Goal: Transaction & Acquisition: Purchase product/service

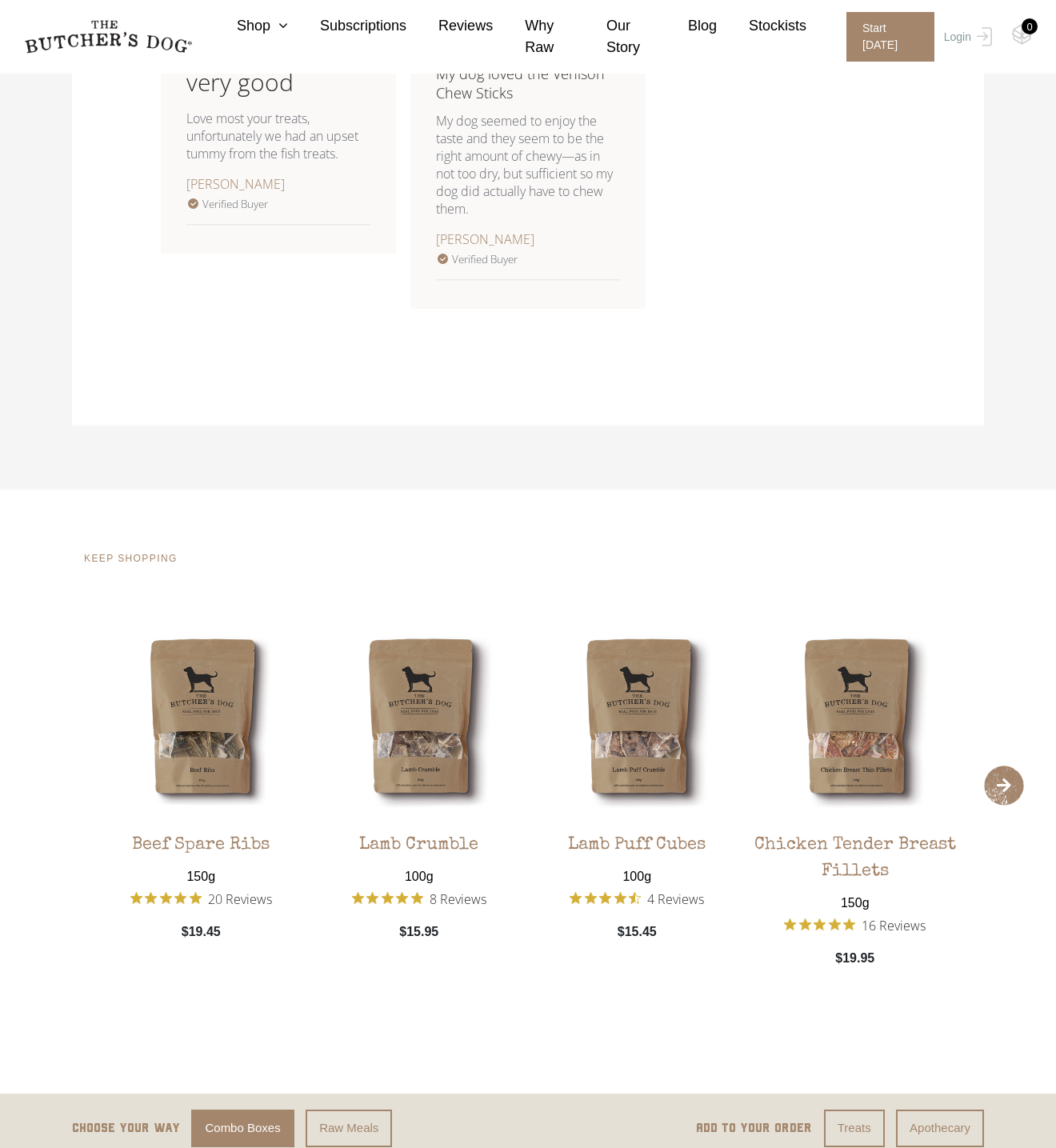
scroll to position [1213, 0]
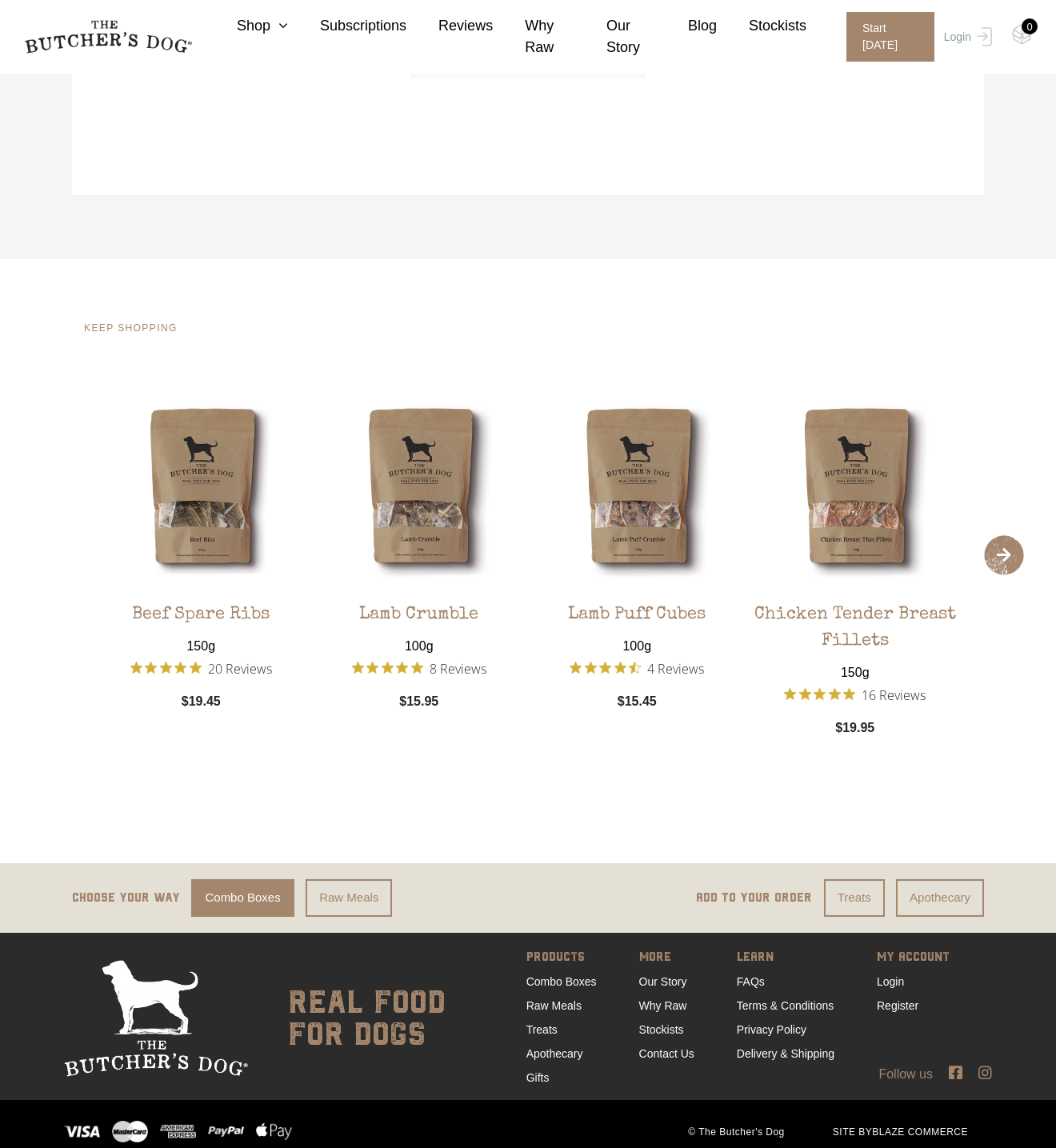
click at [989, 558] on span "›" at bounding box center [1004, 554] width 40 height 40
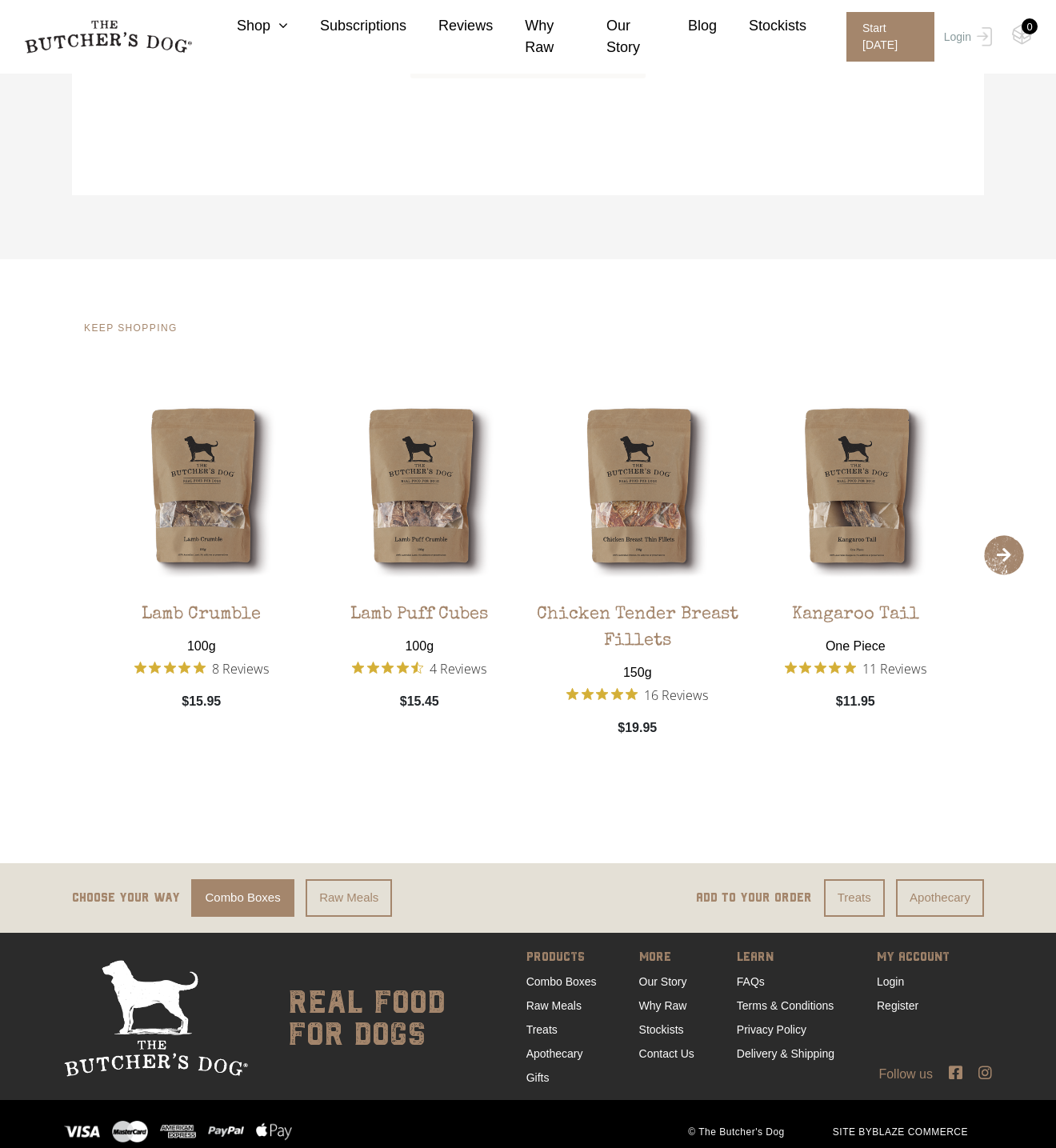
click at [989, 558] on span "›" at bounding box center [1004, 554] width 40 height 40
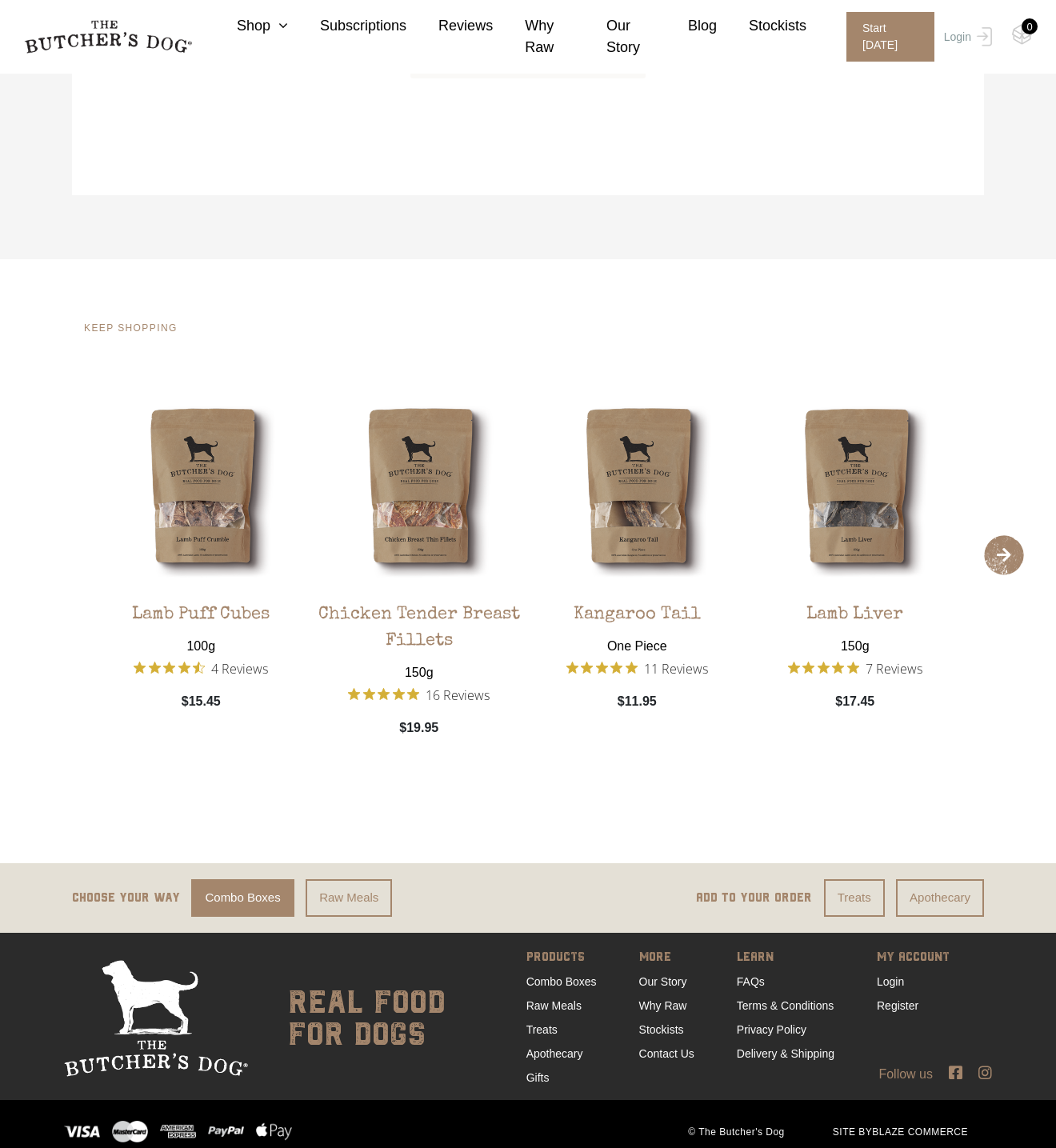
click at [989, 558] on span "›" at bounding box center [1004, 554] width 40 height 40
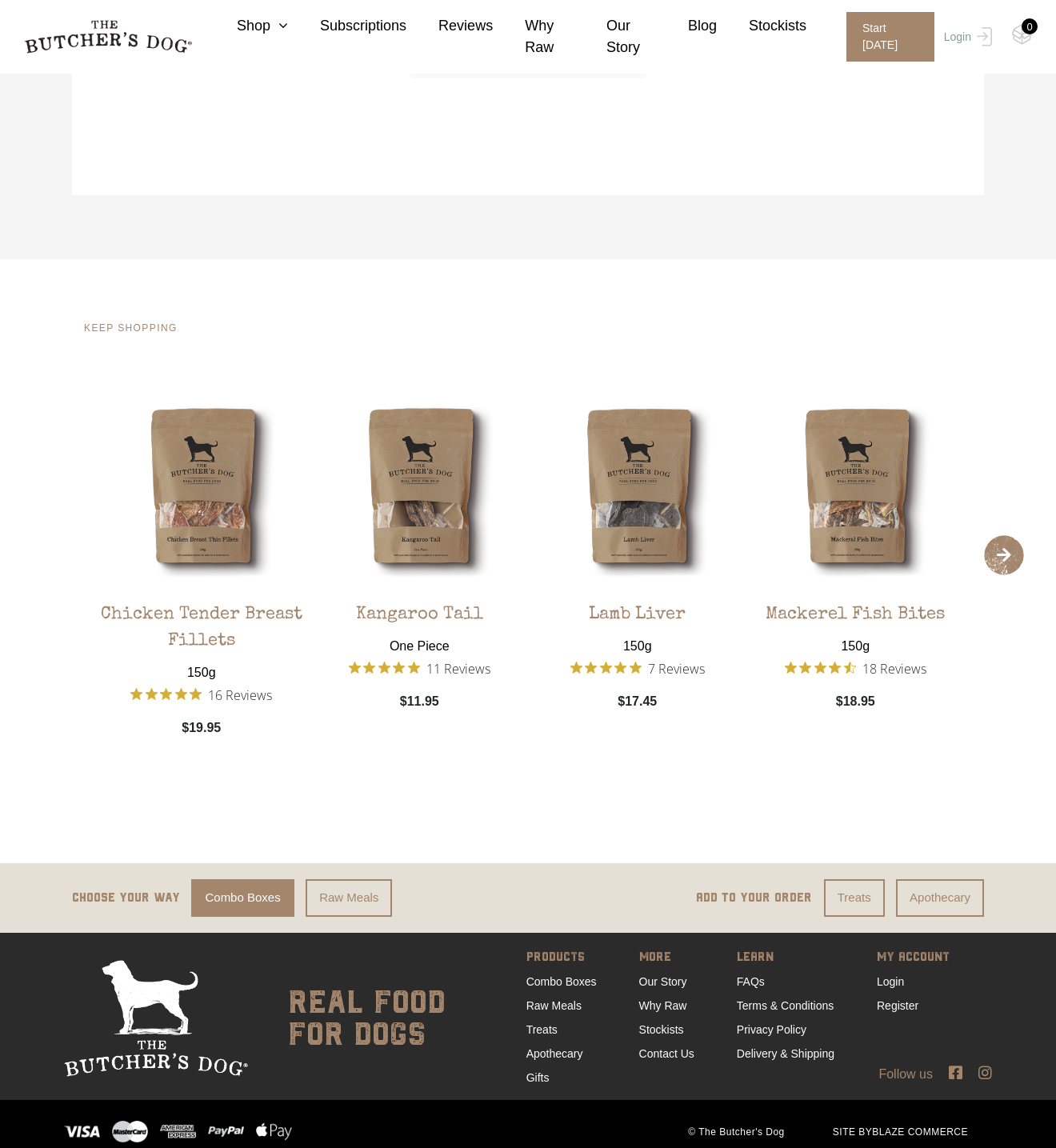
click at [989, 558] on span "›" at bounding box center [1004, 554] width 40 height 40
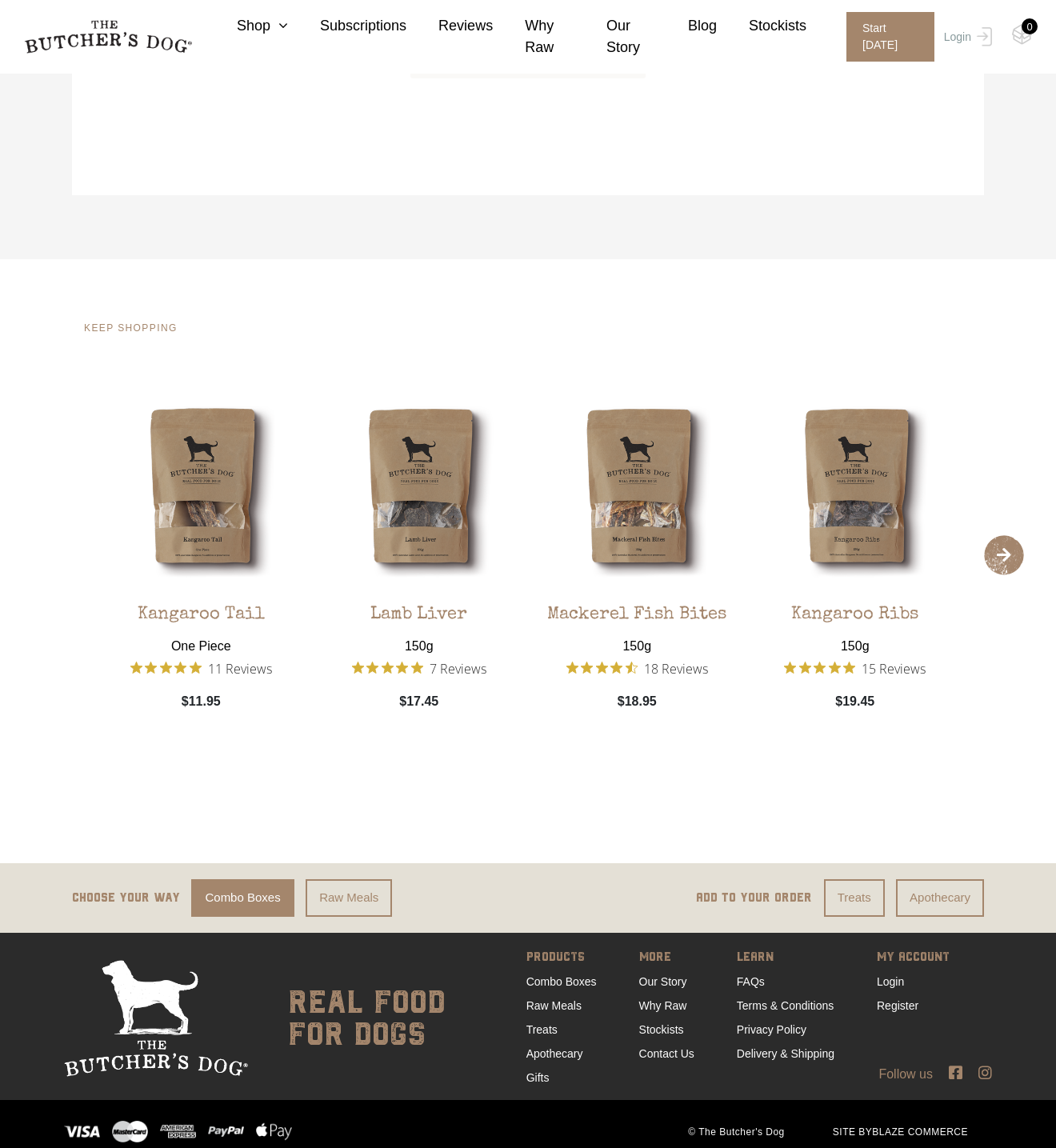
click at [989, 558] on span "›" at bounding box center [1004, 554] width 40 height 40
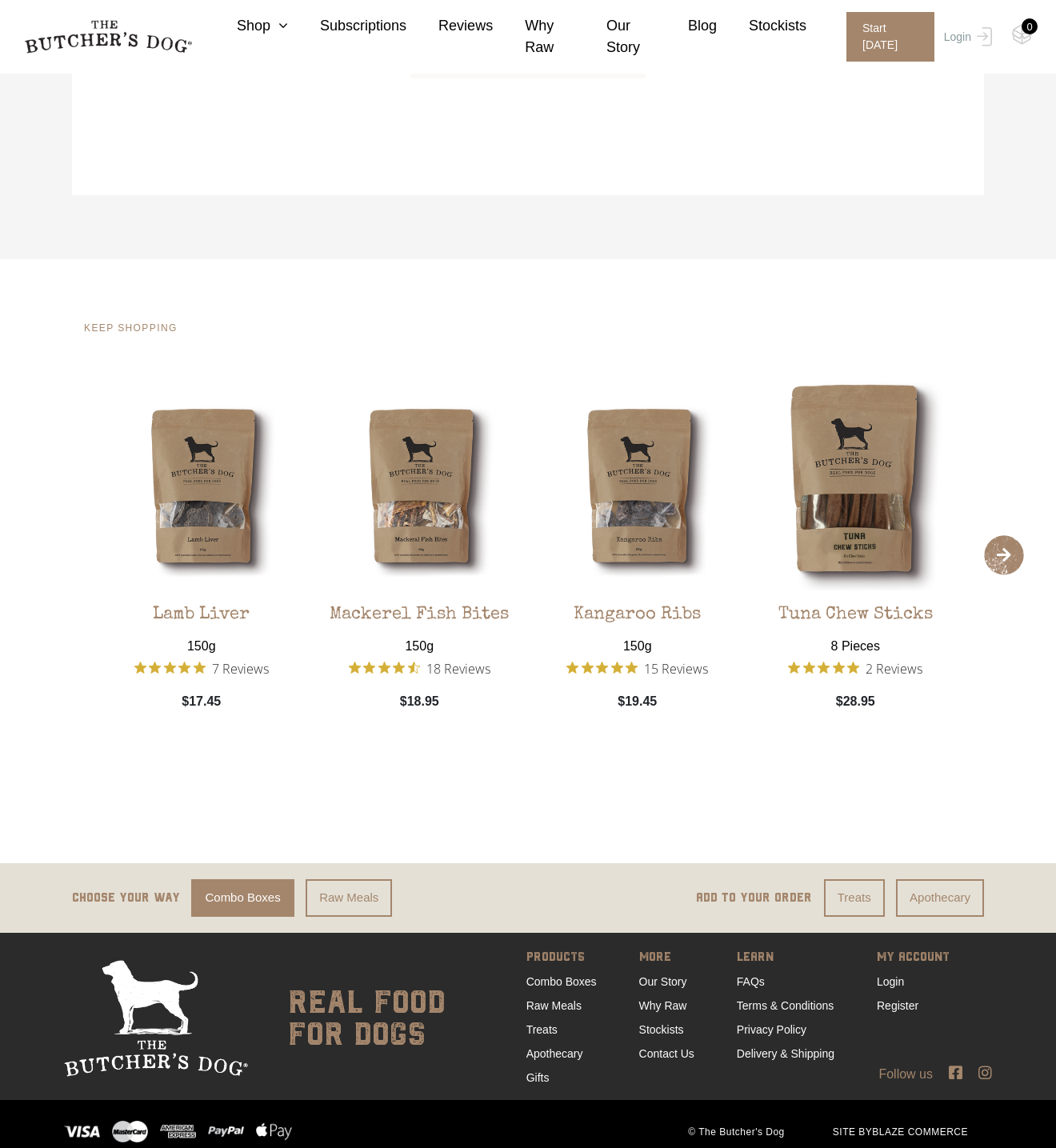
click at [989, 558] on span "›" at bounding box center [1004, 554] width 40 height 40
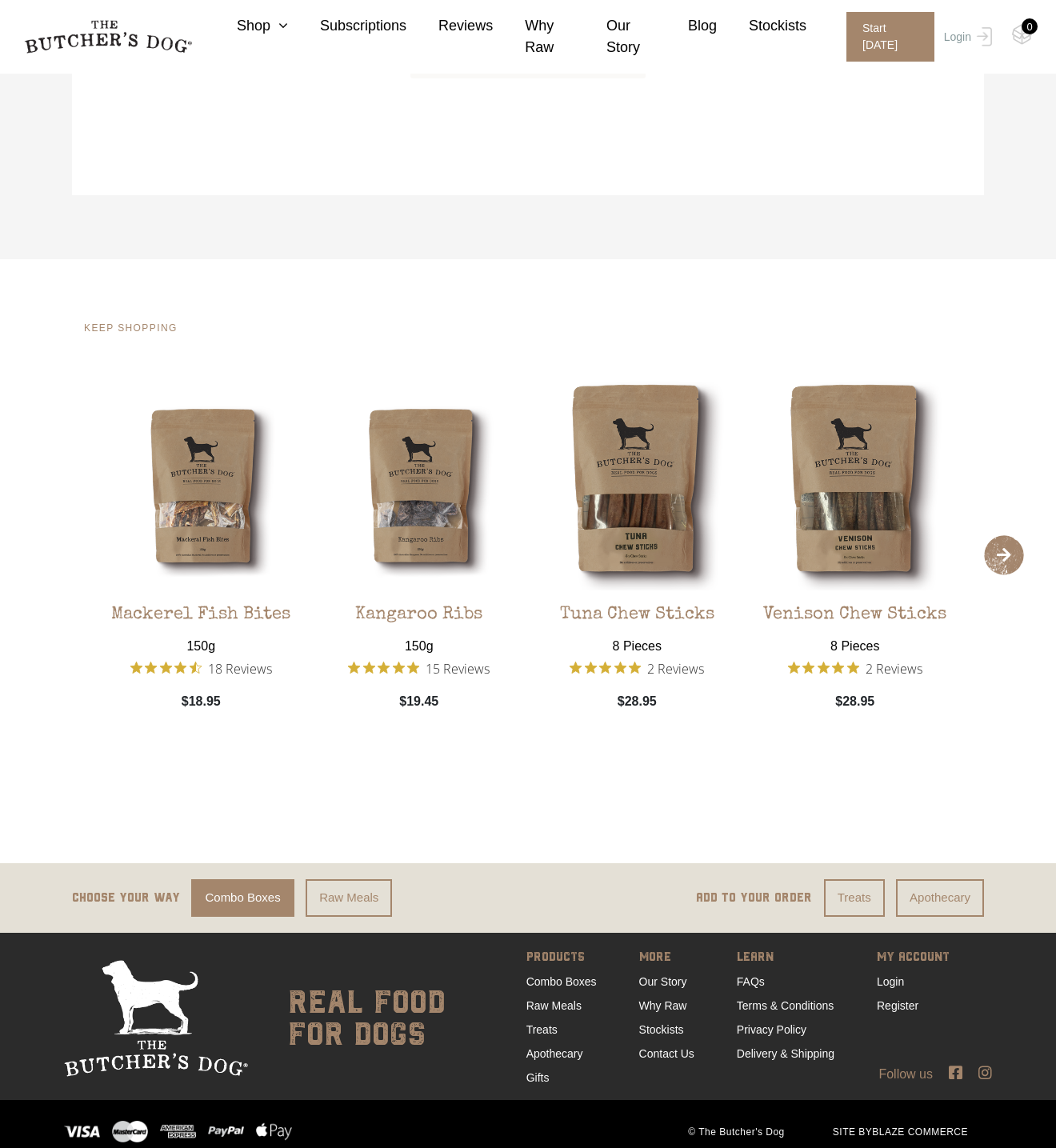
click at [989, 558] on span "›" at bounding box center [1004, 554] width 40 height 40
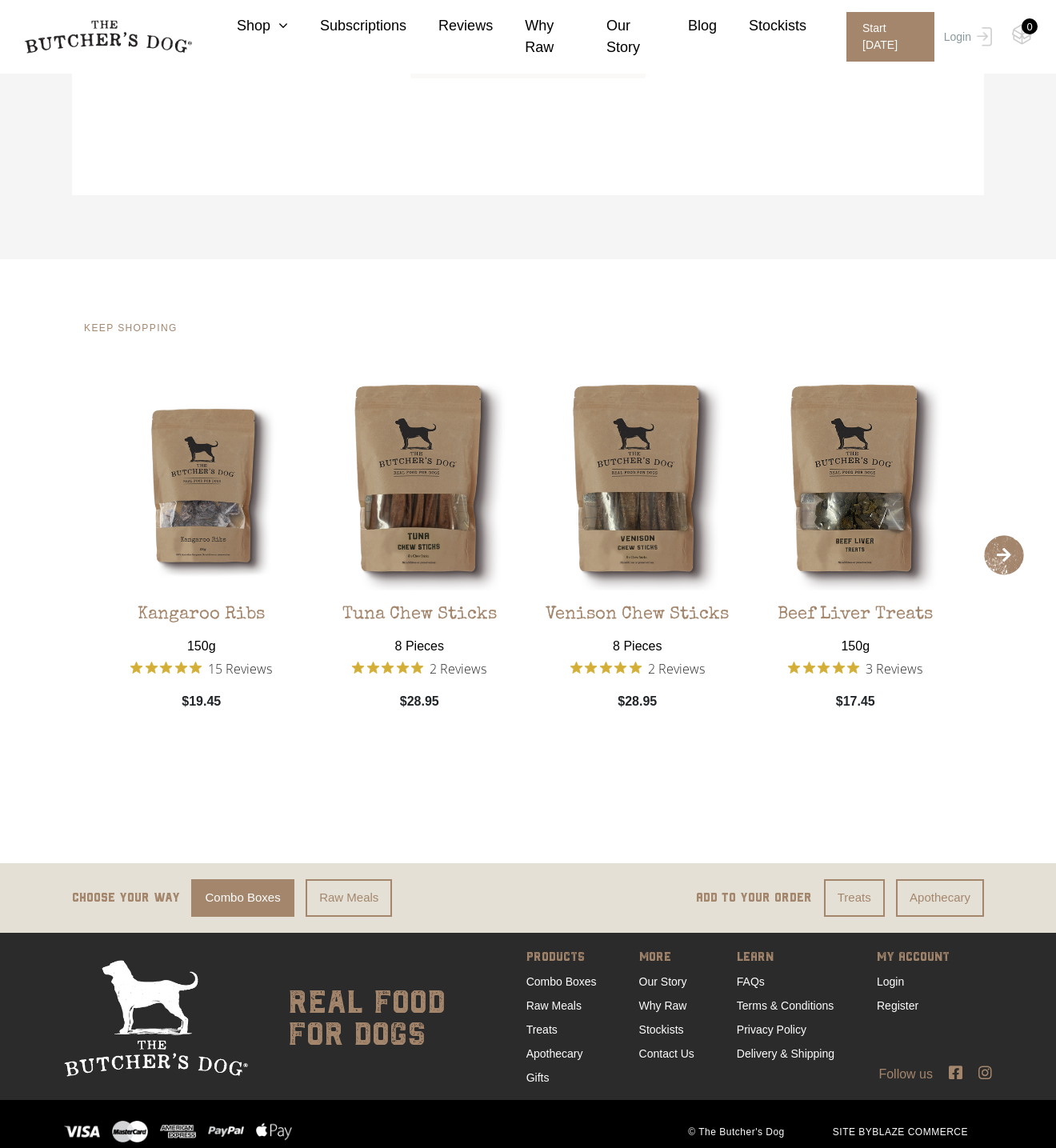
click at [996, 554] on span "›" at bounding box center [1004, 554] width 40 height 40
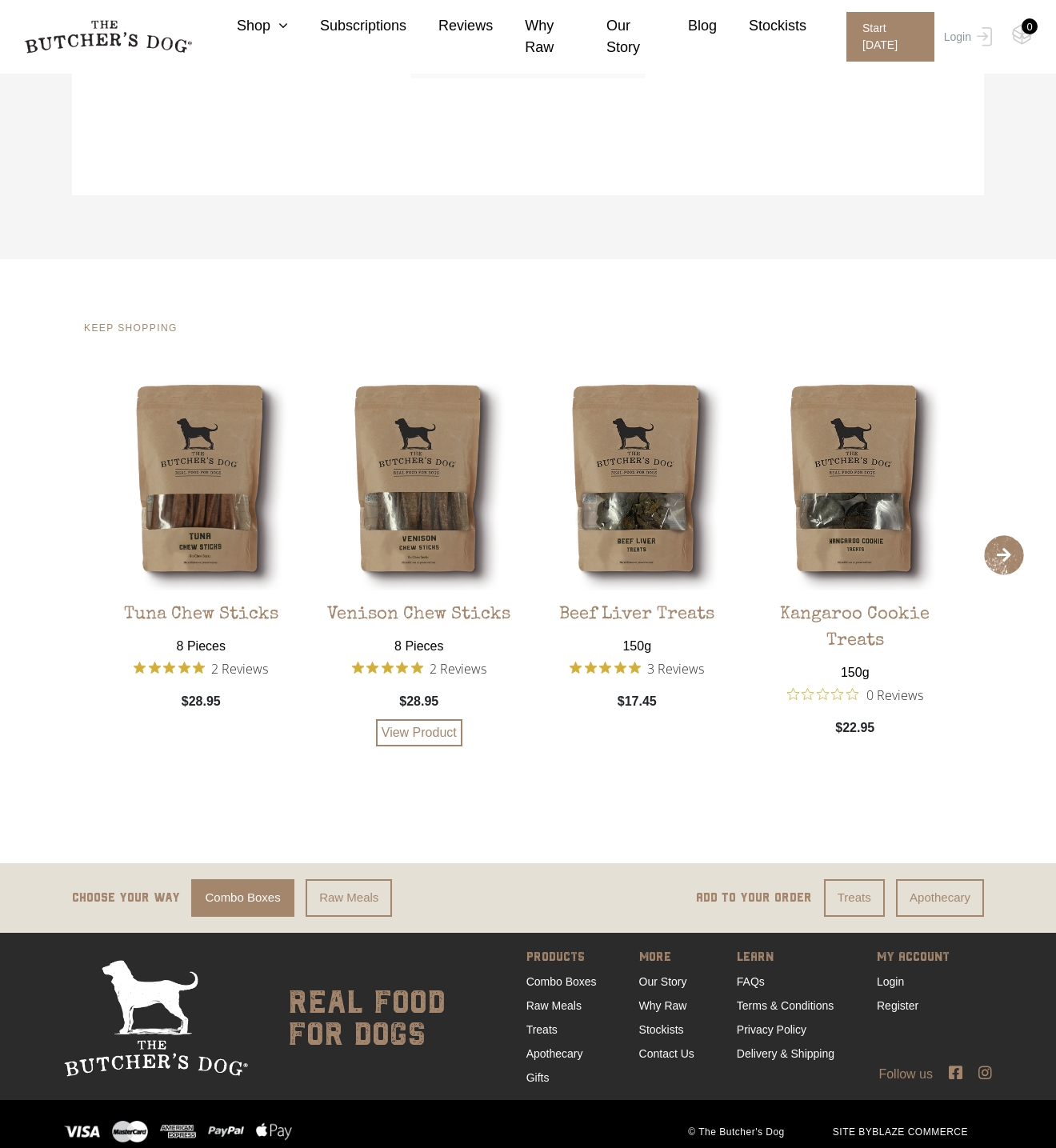
click at [413, 463] on img at bounding box center [420, 486] width 211 height 211
click at [425, 629] on span "8 Pieces" at bounding box center [418, 642] width 65 height 27
click at [417, 723] on link "View Product" at bounding box center [419, 732] width 87 height 27
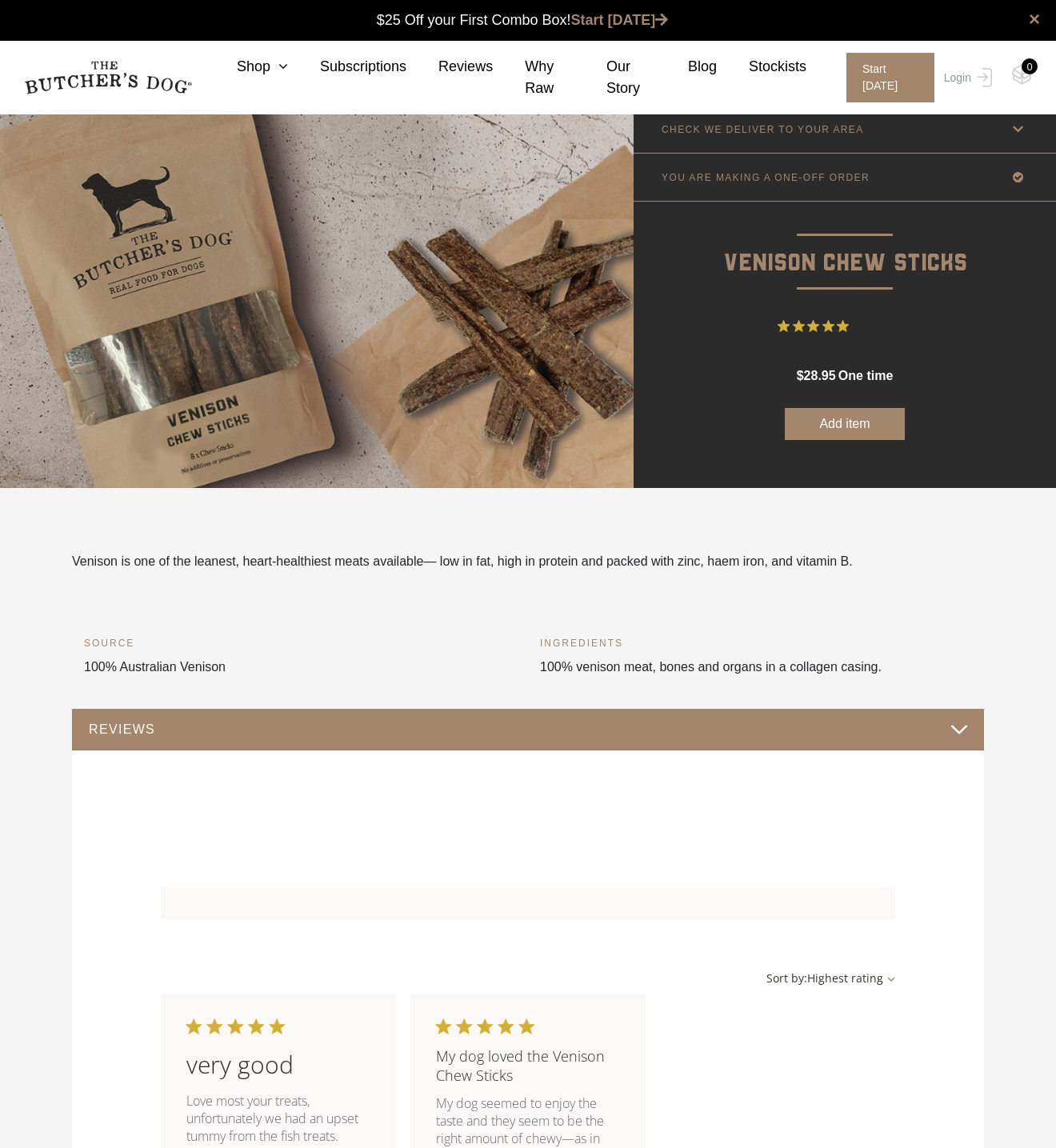
click at [1011, 118] on link "CHECK WE DELIVER TO YOUR AREA" at bounding box center [844, 129] width 422 height 47
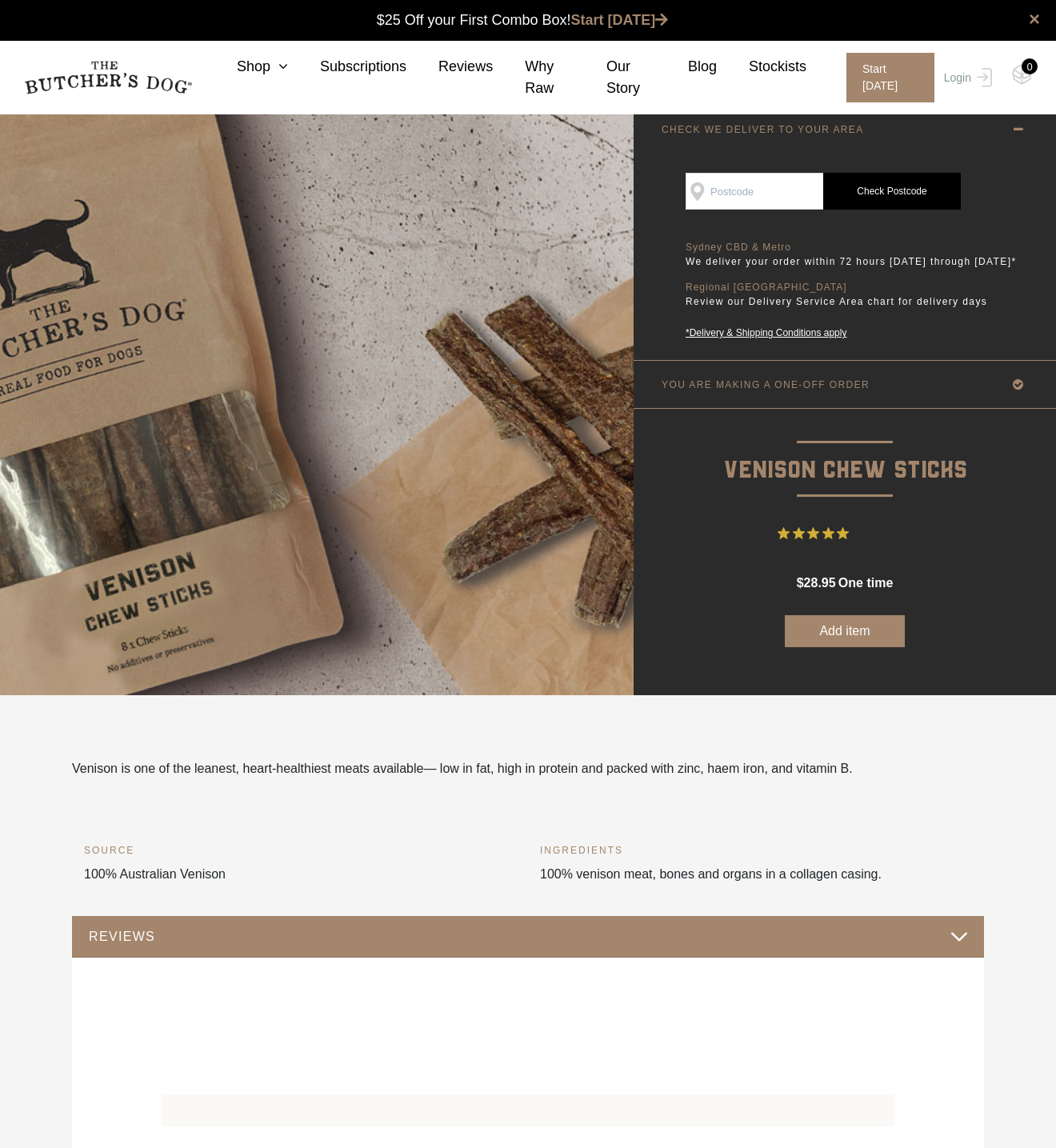
click at [1002, 407] on link "YOU ARE MAKING A ONE-OFF ORDER" at bounding box center [844, 385] width 422 height 47
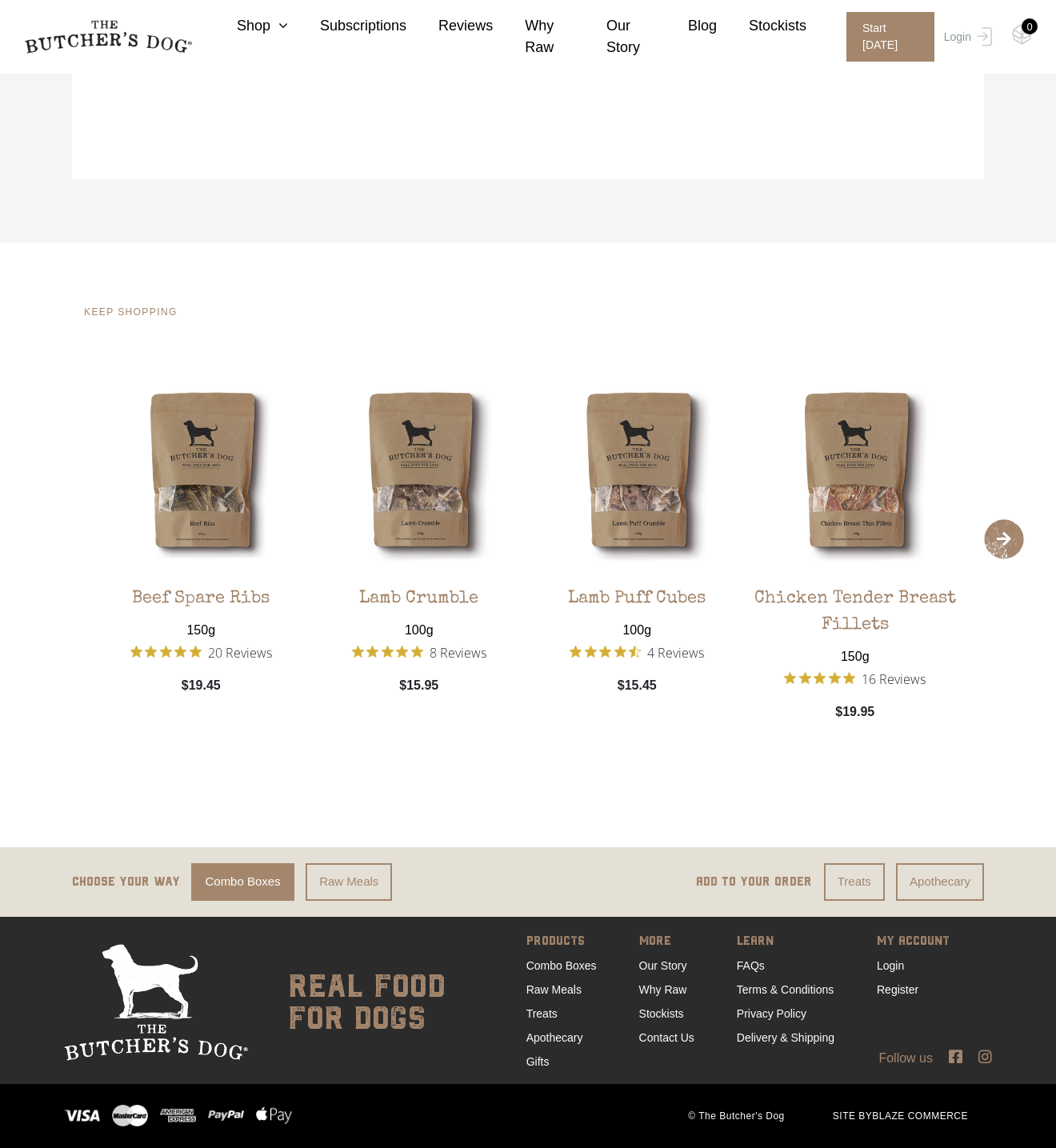
scroll to position [1539, 0]
click at [566, 962] on link "Combo Boxes" at bounding box center [561, 965] width 70 height 13
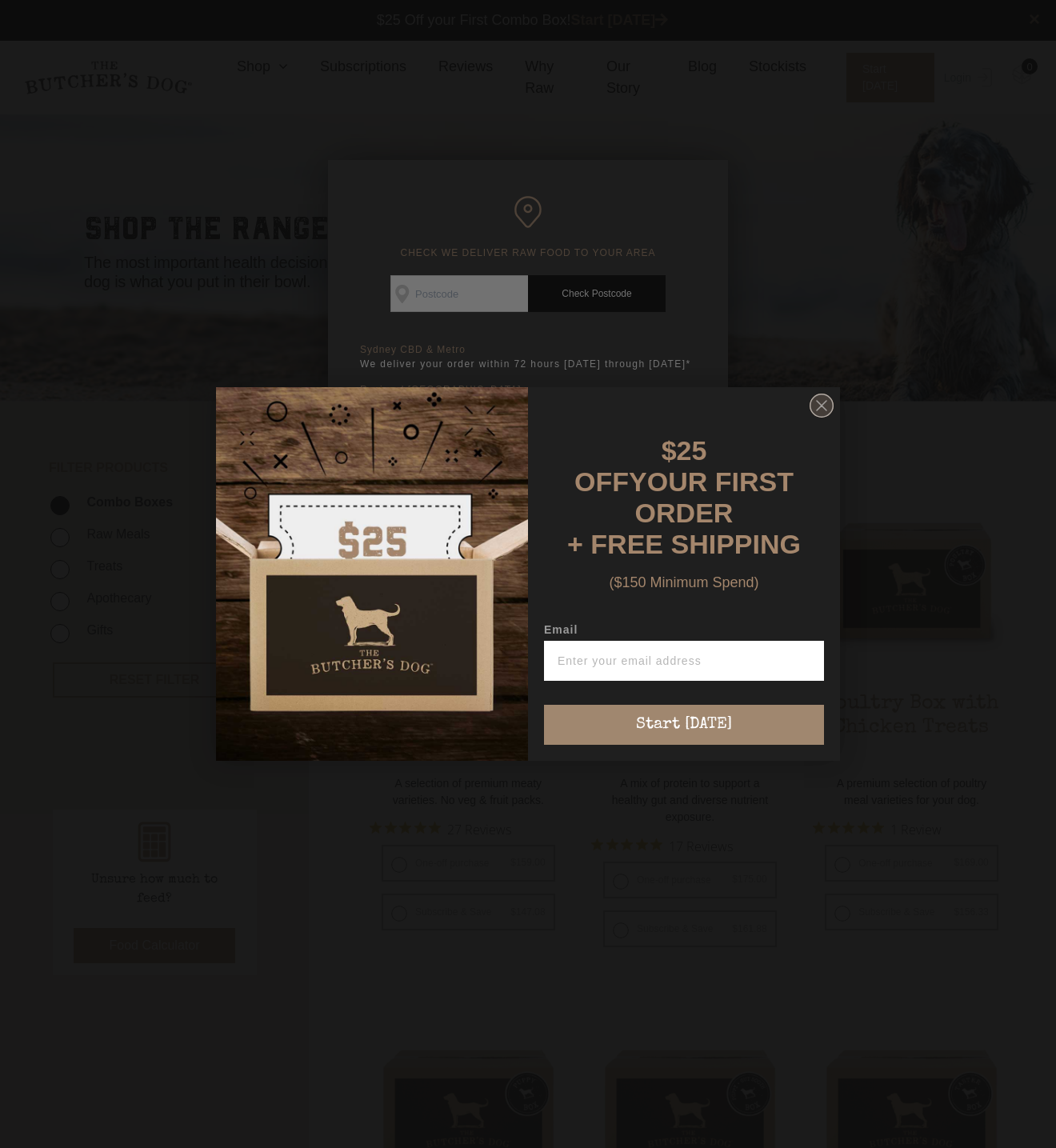
click at [827, 417] on circle "Close dialog" at bounding box center [822, 406] width 23 height 23
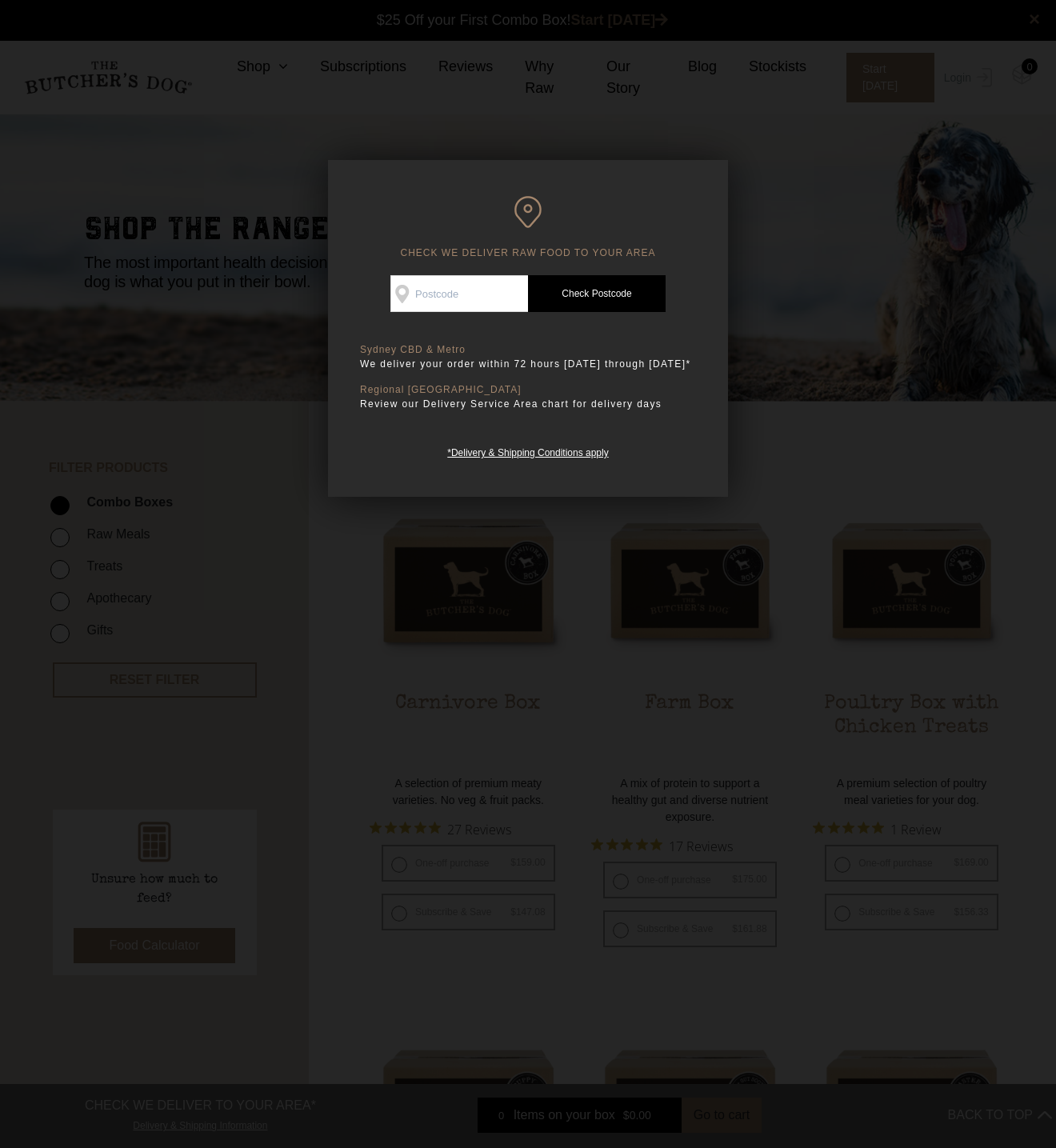
click at [845, 264] on div at bounding box center [528, 574] width 1056 height 1148
